Goal: Task Accomplishment & Management: Manage account settings

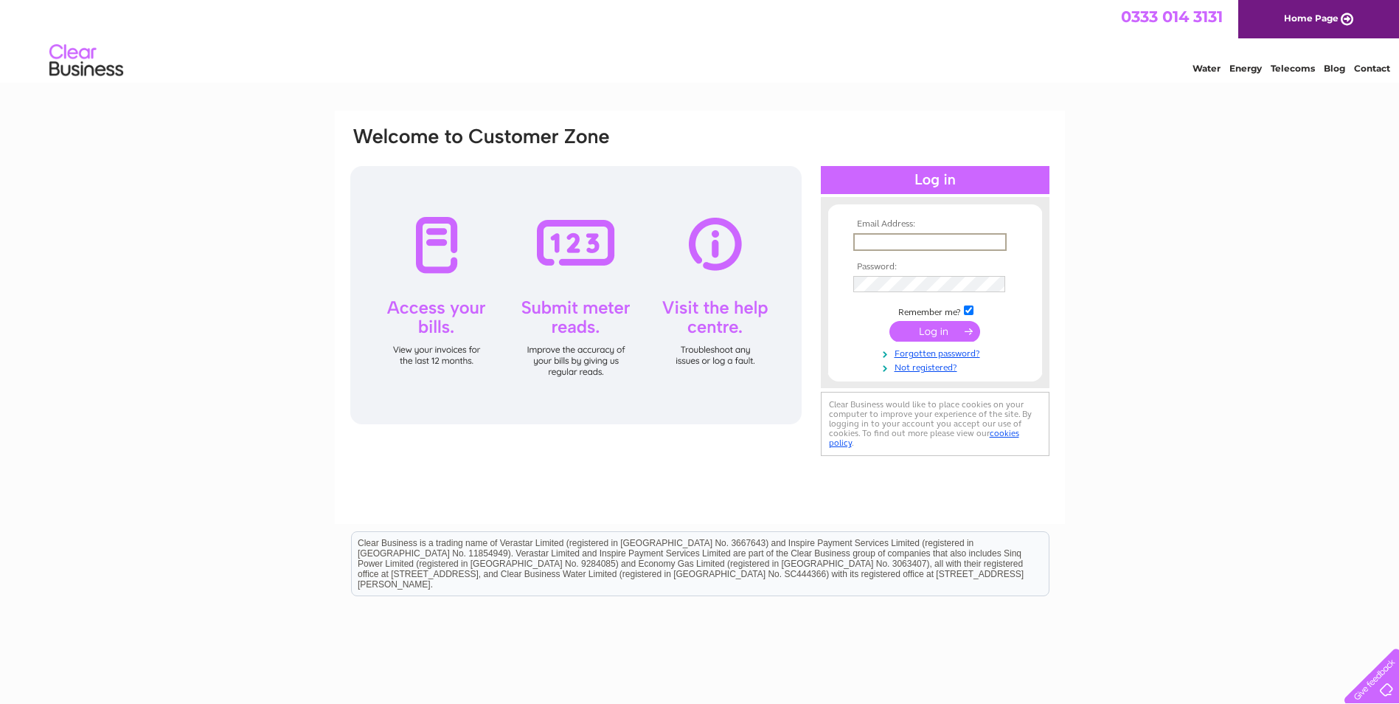
click at [886, 245] on input "text" at bounding box center [929, 242] width 153 height 18
type input "herin@southalltravel.co.uk"
click at [929, 333] on input "submit" at bounding box center [934, 331] width 91 height 21
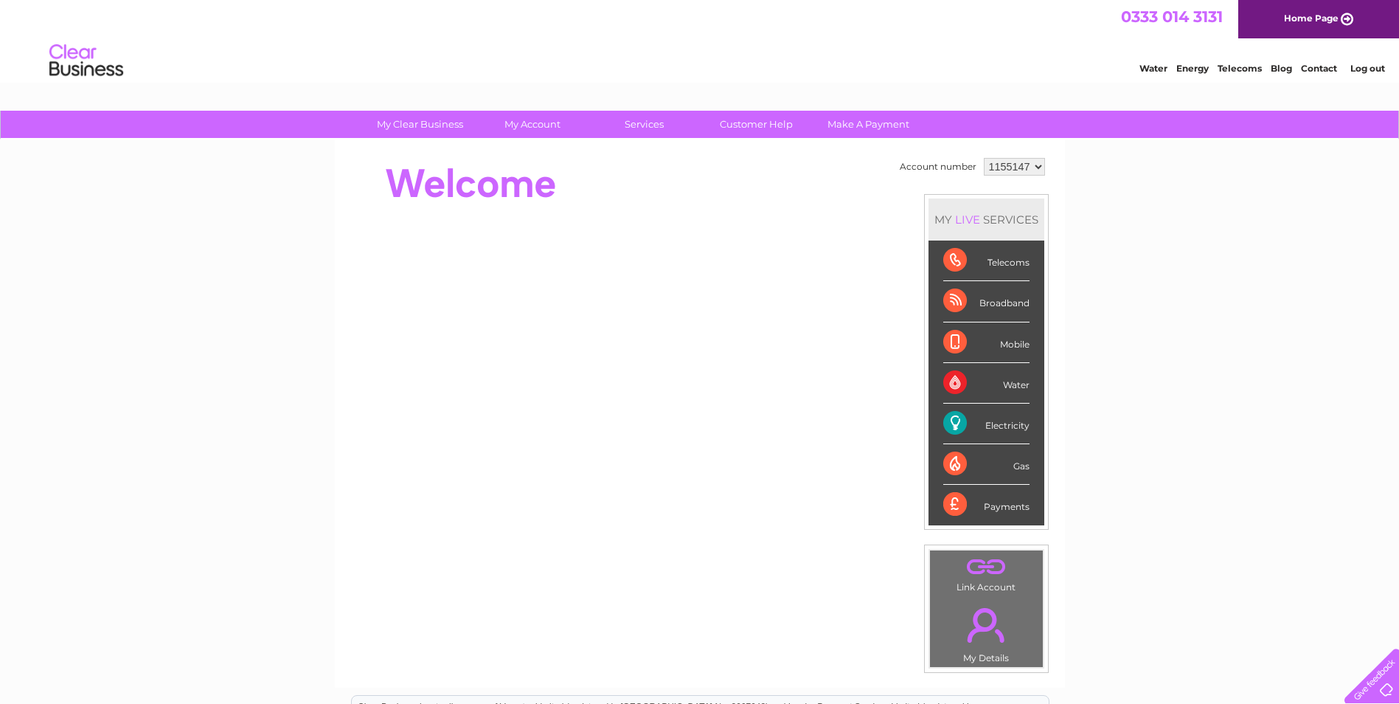
click at [950, 383] on div "Water" at bounding box center [986, 383] width 86 height 41
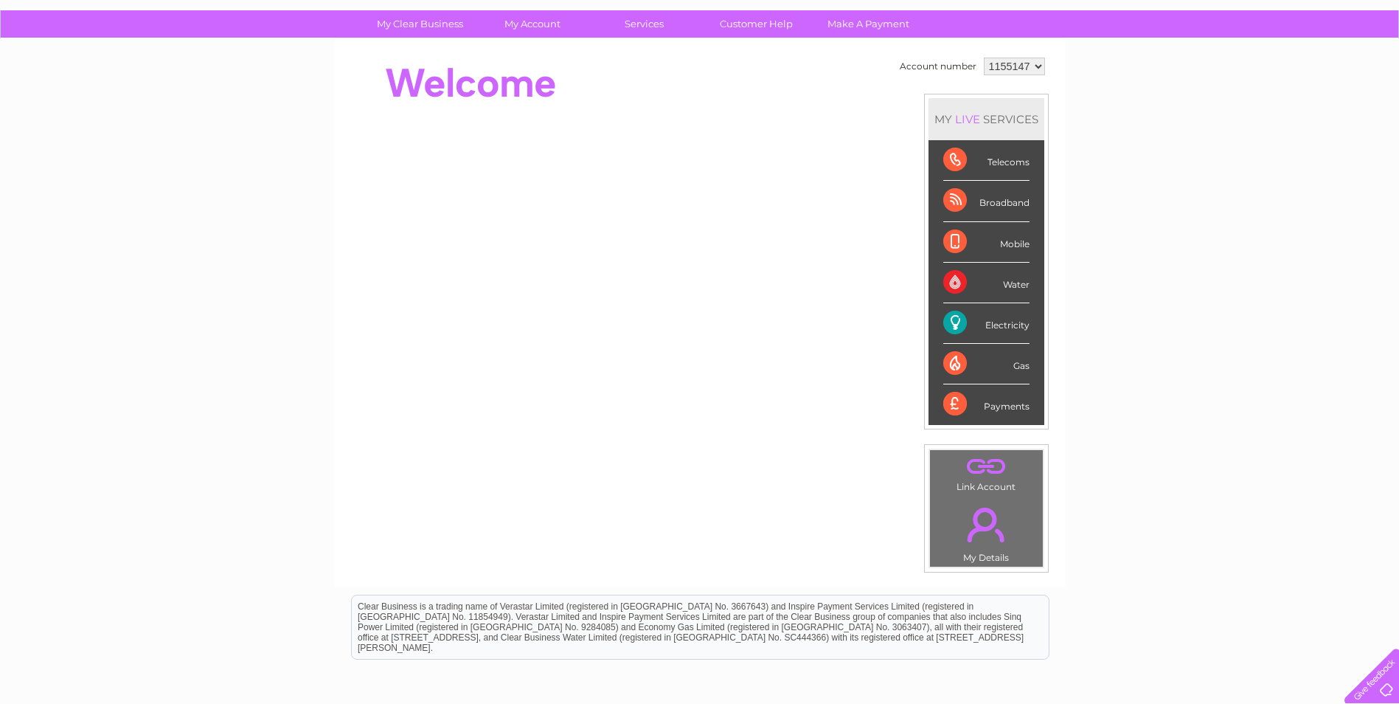
scroll to position [100, 0]
click at [948, 364] on div "Gas" at bounding box center [986, 364] width 86 height 41
click at [953, 163] on div "Telecoms" at bounding box center [986, 161] width 86 height 41
click at [1010, 159] on div "Telecoms" at bounding box center [986, 161] width 86 height 41
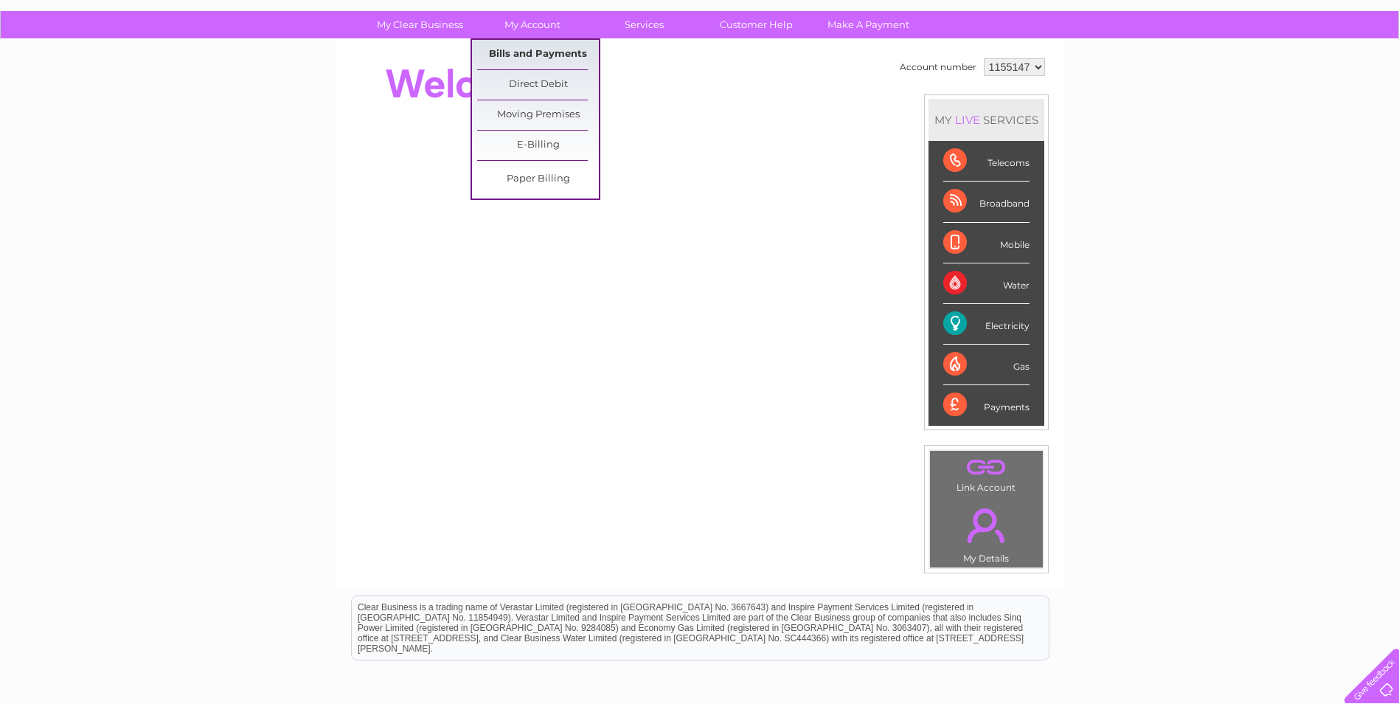
click at [536, 47] on link "Bills and Payments" at bounding box center [538, 54] width 122 height 29
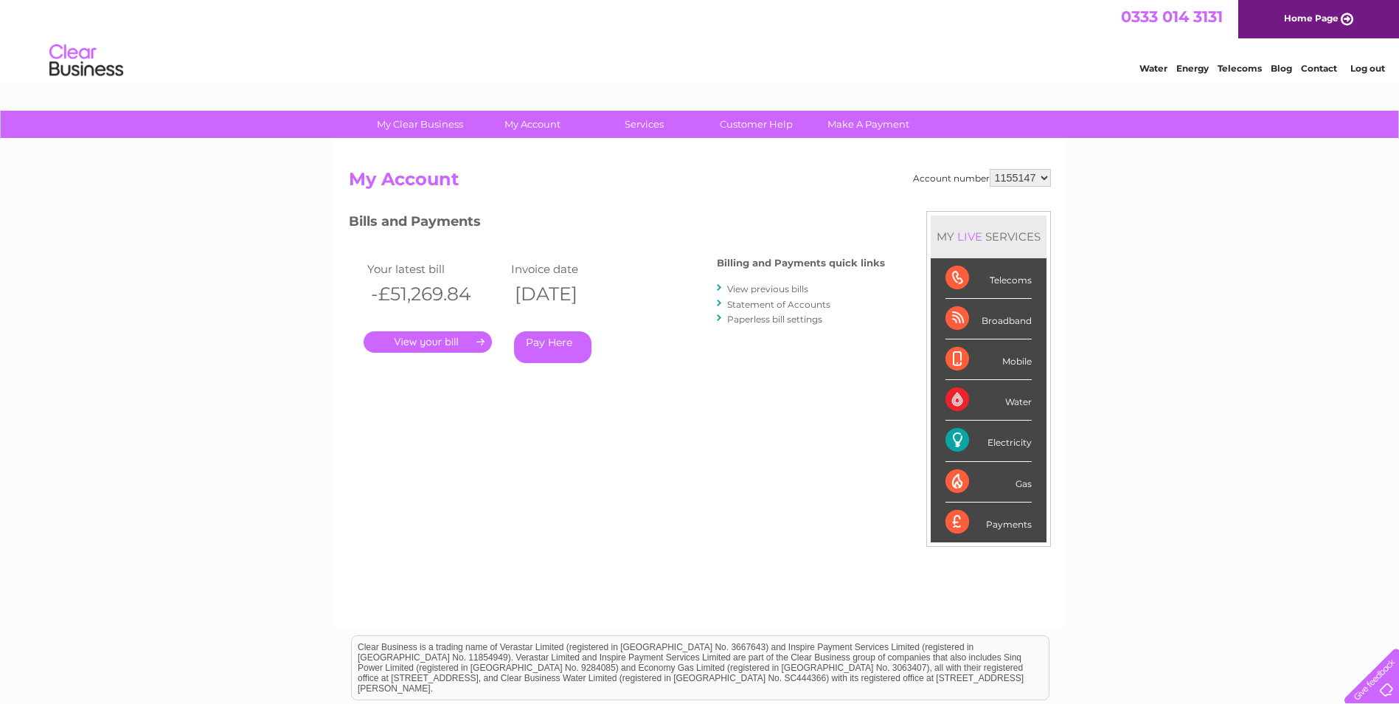
click at [436, 340] on link "." at bounding box center [428, 341] width 128 height 21
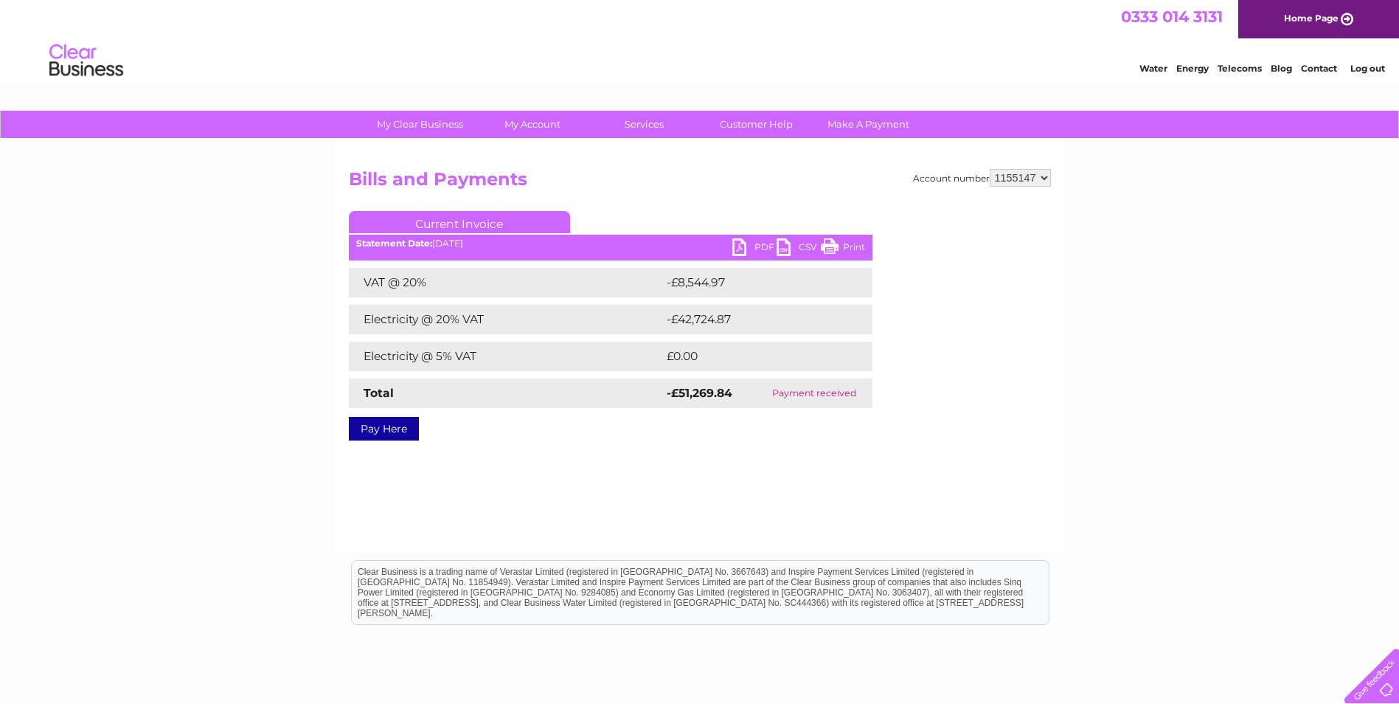
click at [755, 246] on link "PDF" at bounding box center [754, 248] width 44 height 21
click at [739, 246] on link "PDF" at bounding box center [754, 248] width 44 height 21
